Goal: Transaction & Acquisition: Purchase product/service

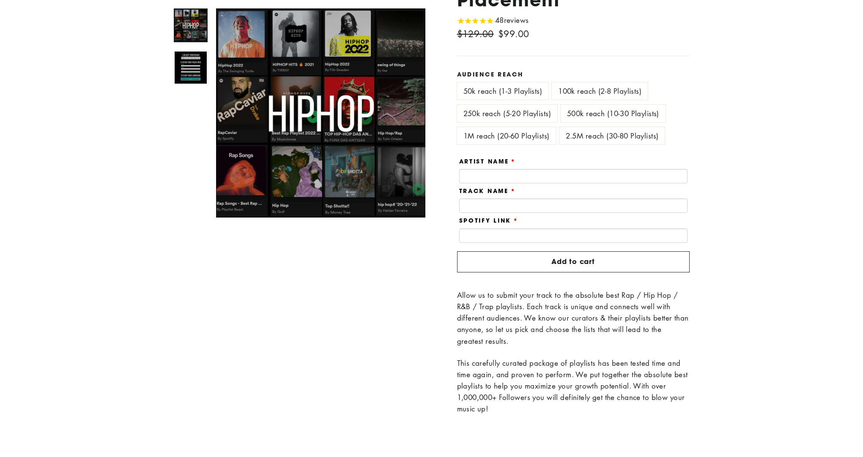
scroll to position [230, 0]
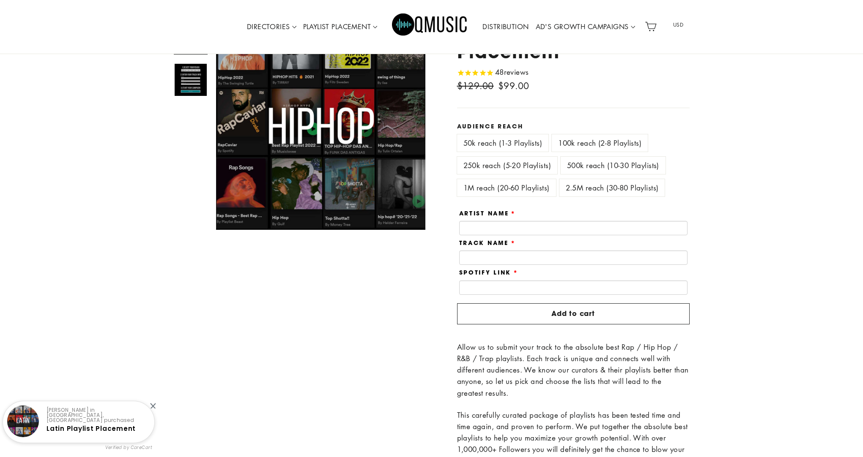
click at [718, 116] on div "Home / HipHop Playlist Placement Close (esc) Close (esc) HipHop Playlist Placem…" at bounding box center [431, 240] width 863 height 540
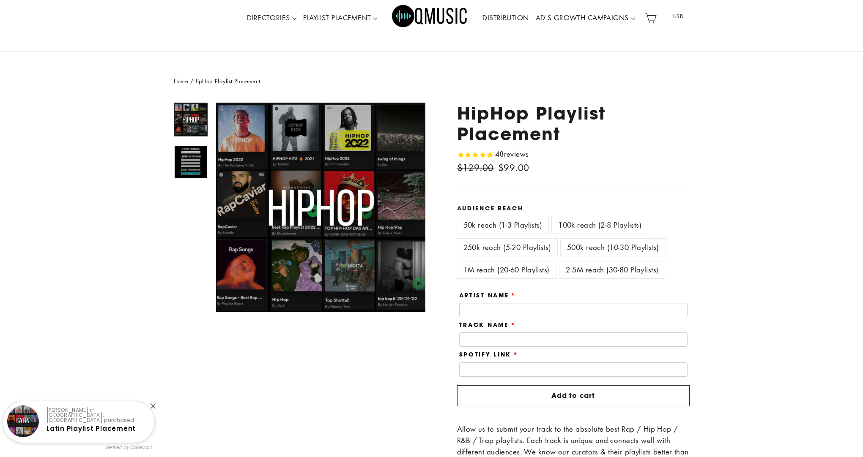
scroll to position [0, 0]
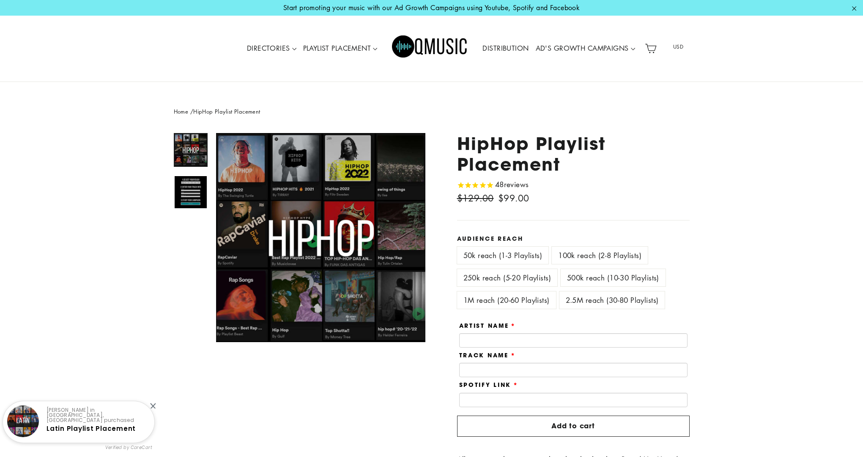
click at [307, 230] on button "Close (esc)" at bounding box center [320, 237] width 209 height 209
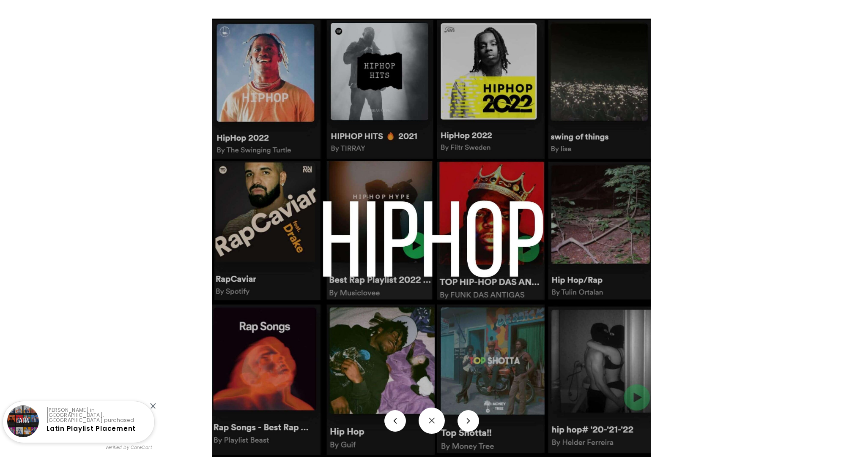
click at [526, 146] on img at bounding box center [431, 238] width 439 height 439
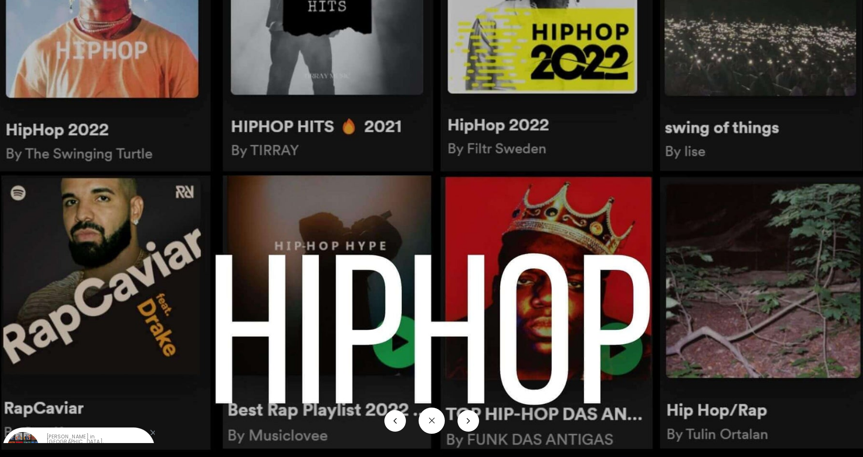
click at [625, 118] on img at bounding box center [430, 327] width 866 height 866
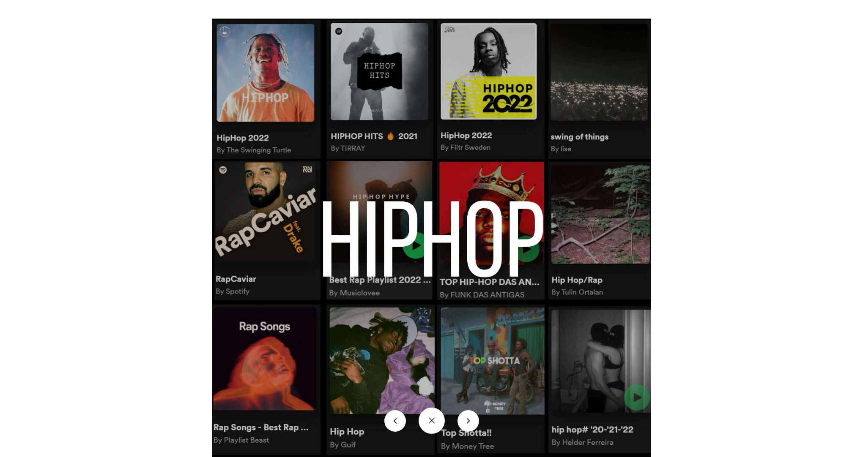
click at [545, 118] on img at bounding box center [431, 238] width 439 height 439
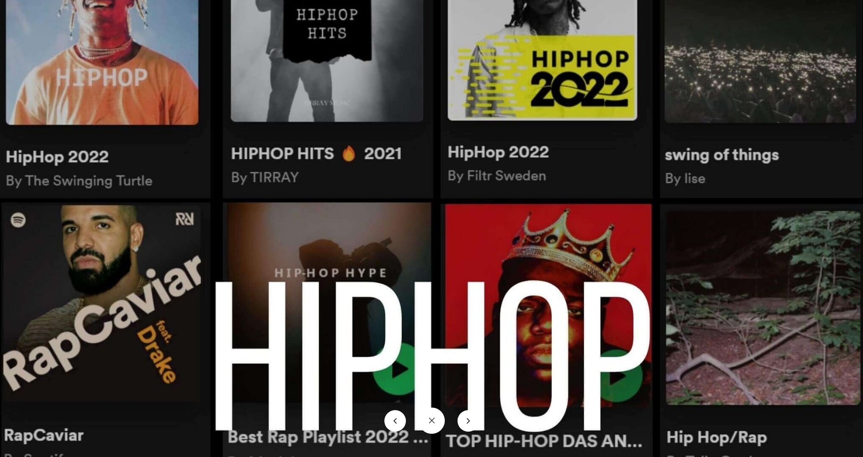
click at [561, 124] on img at bounding box center [430, 354] width 866 height 866
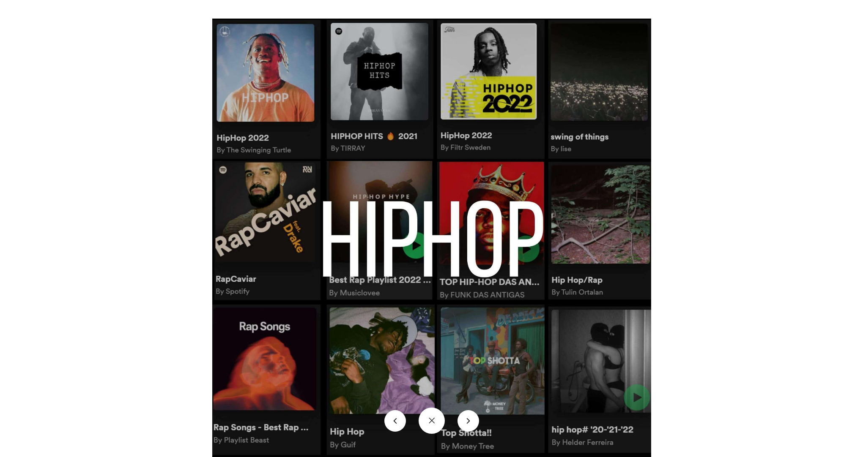
click at [685, 110] on div at bounding box center [643, 247] width 863 height 457
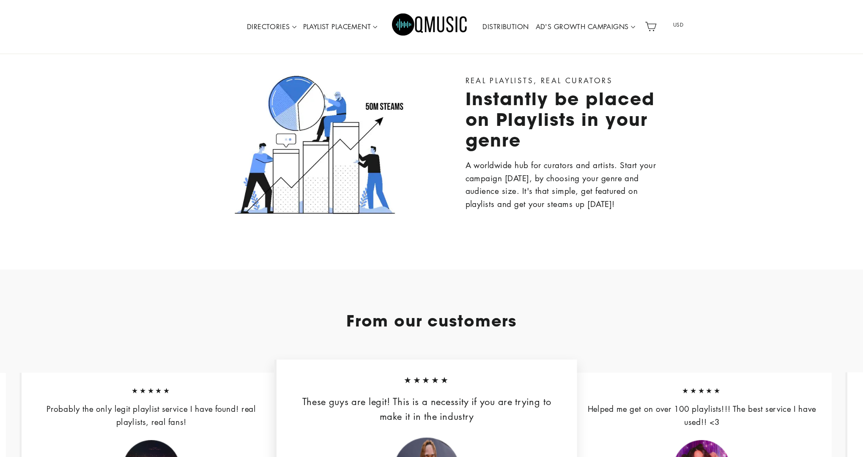
scroll to position [826, 0]
click at [675, 227] on div "Real playlists, real curators Instantly be placed on Playlists in your genre A …" at bounding box center [431, 369] width 863 height 1172
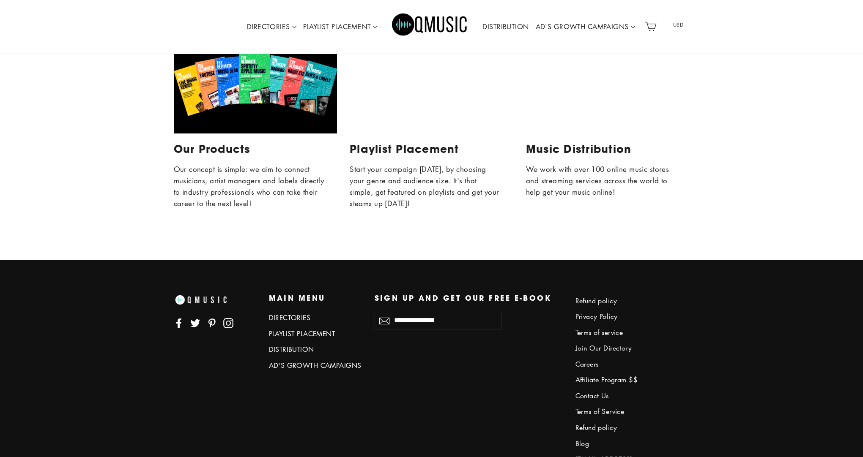
scroll to position [2415, 0]
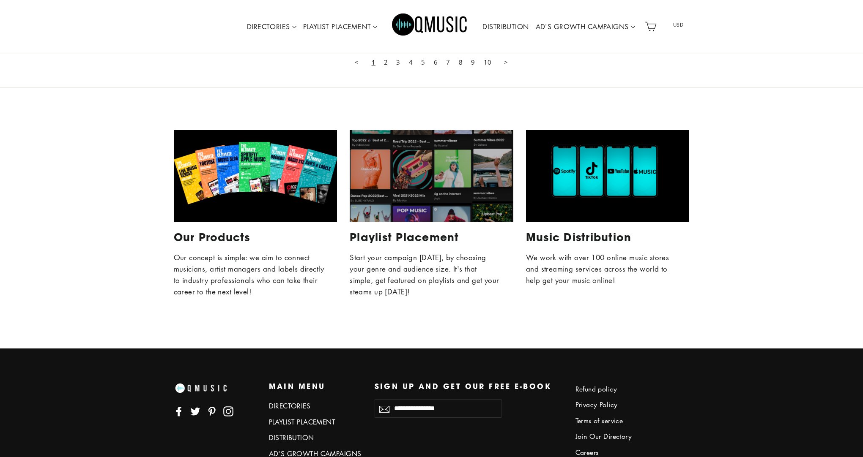
click at [614, 214] on div "Music Distribution" at bounding box center [608, 176] width 164 height 92
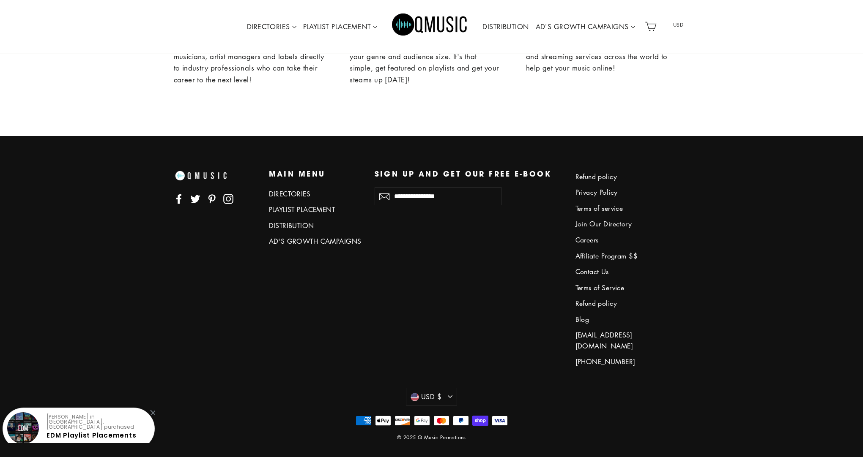
scroll to position [2380, 0]
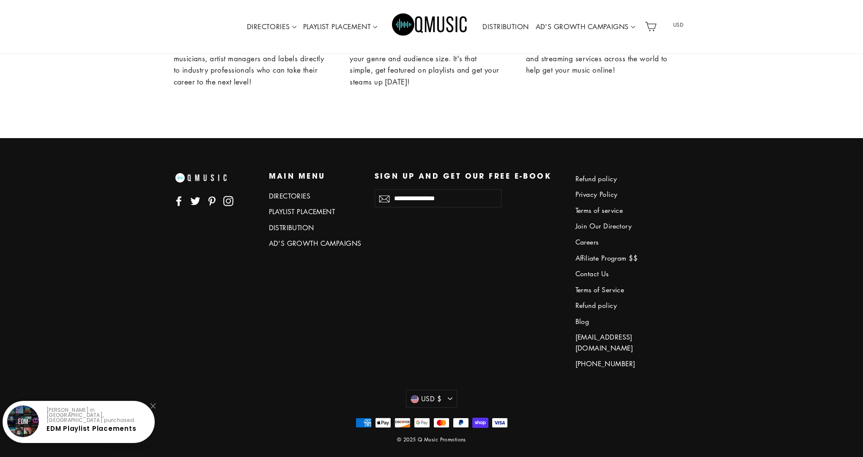
click at [315, 216] on link "PLAYLIST PLACEMENT" at bounding box center [315, 212] width 93 height 14
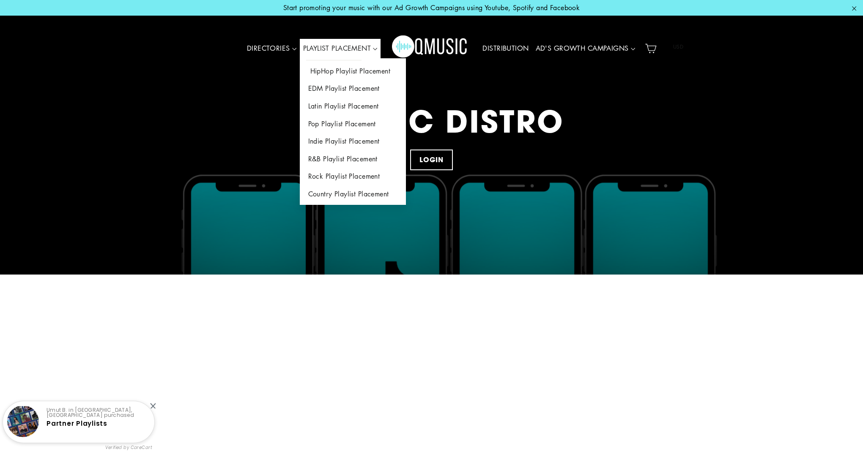
click at [365, 67] on link "HipHop Playlist Placement" at bounding box center [353, 72] width 106 height 18
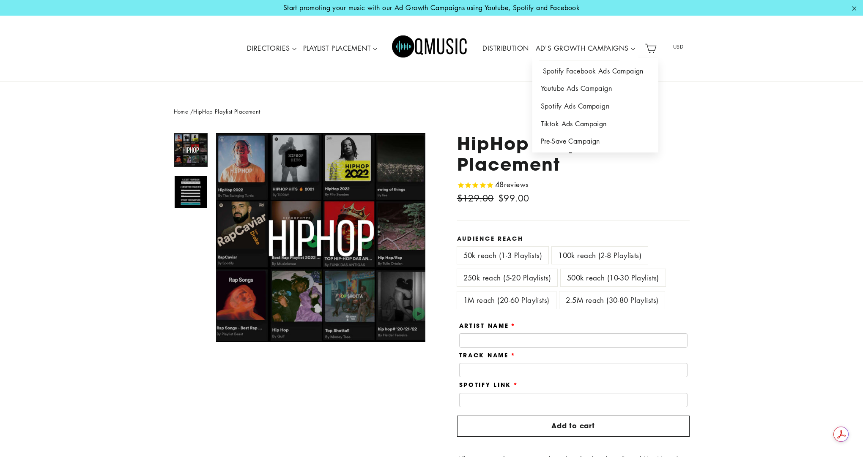
click at [632, 71] on link "Spotify Facebook Ads Campaign" at bounding box center [595, 72] width 126 height 18
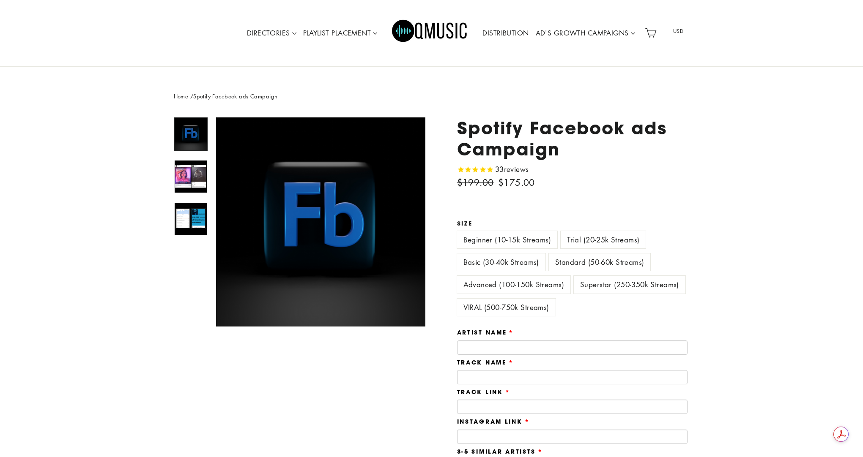
click at [498, 59] on header "Site navigation DIRECTORIES VALUE PACKS Aspiring Pack Professional Pack Managem…" at bounding box center [431, 33] width 863 height 67
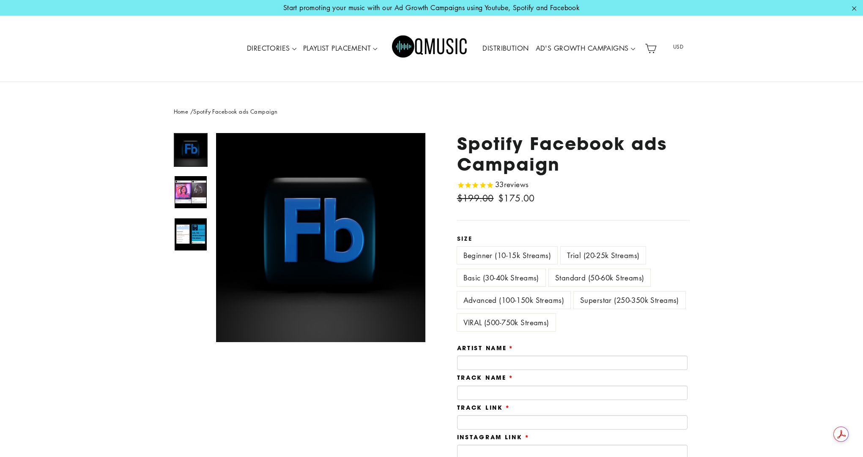
click at [419, 51] on img "Primary" at bounding box center [430, 49] width 76 height 38
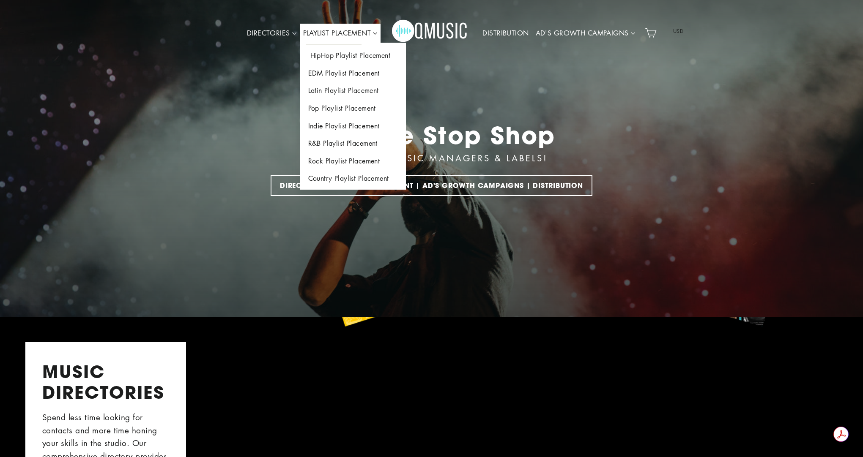
click at [342, 43] on li "PLAYLIST PLACEMENT HipHop Playlist Placement EDM Playlist Placement Latin Playl…" at bounding box center [340, 33] width 81 height 19
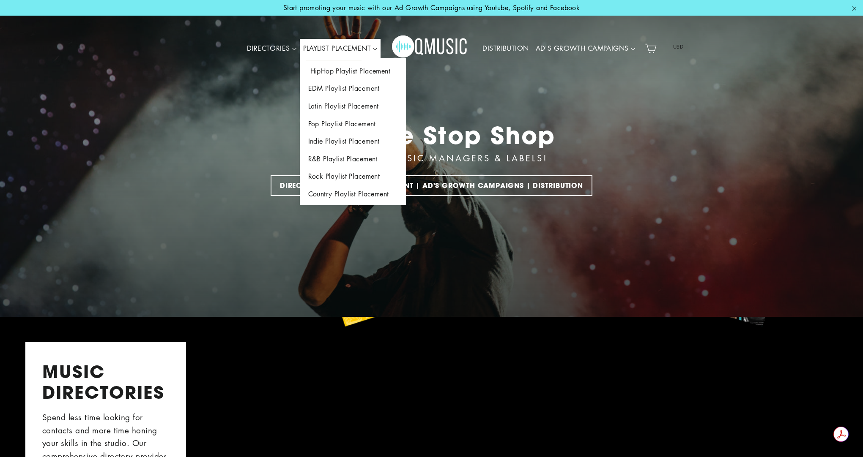
click at [335, 66] on link "HipHop Playlist Placement" at bounding box center [353, 72] width 106 height 18
